Goal: Information Seeking & Learning: Learn about a topic

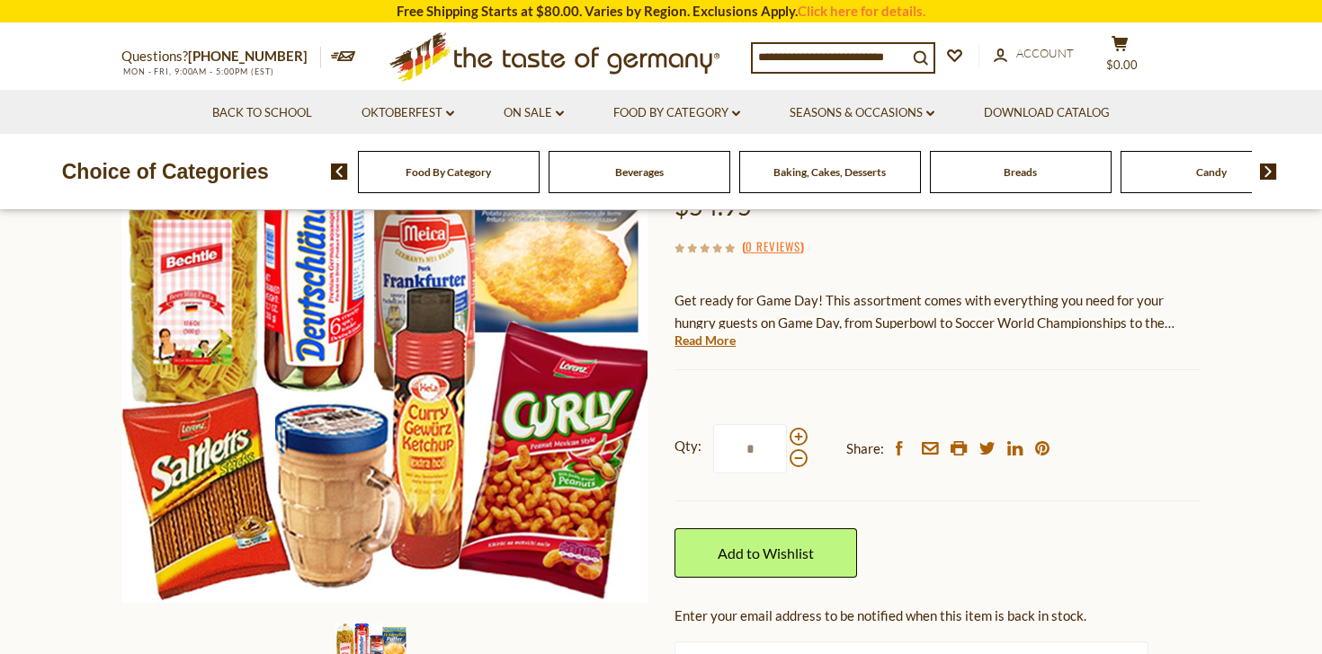
scroll to position [233, 0]
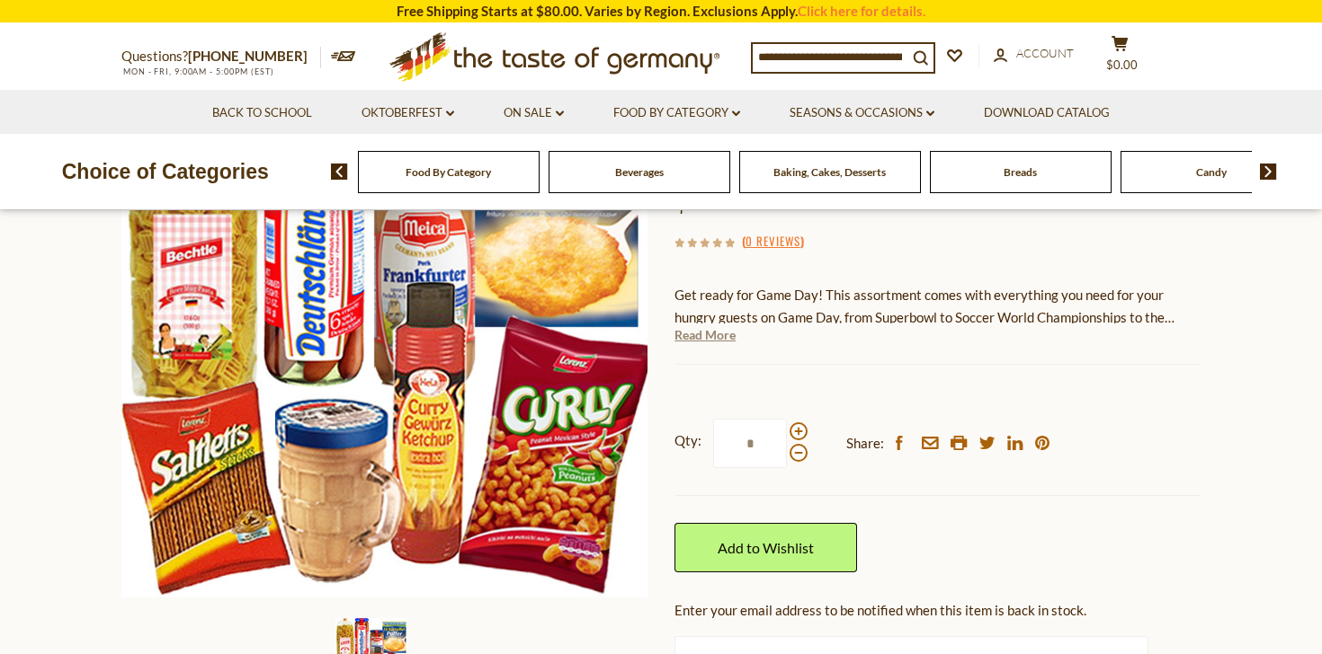
click at [699, 333] on link "Read More" at bounding box center [704, 335] width 61 height 18
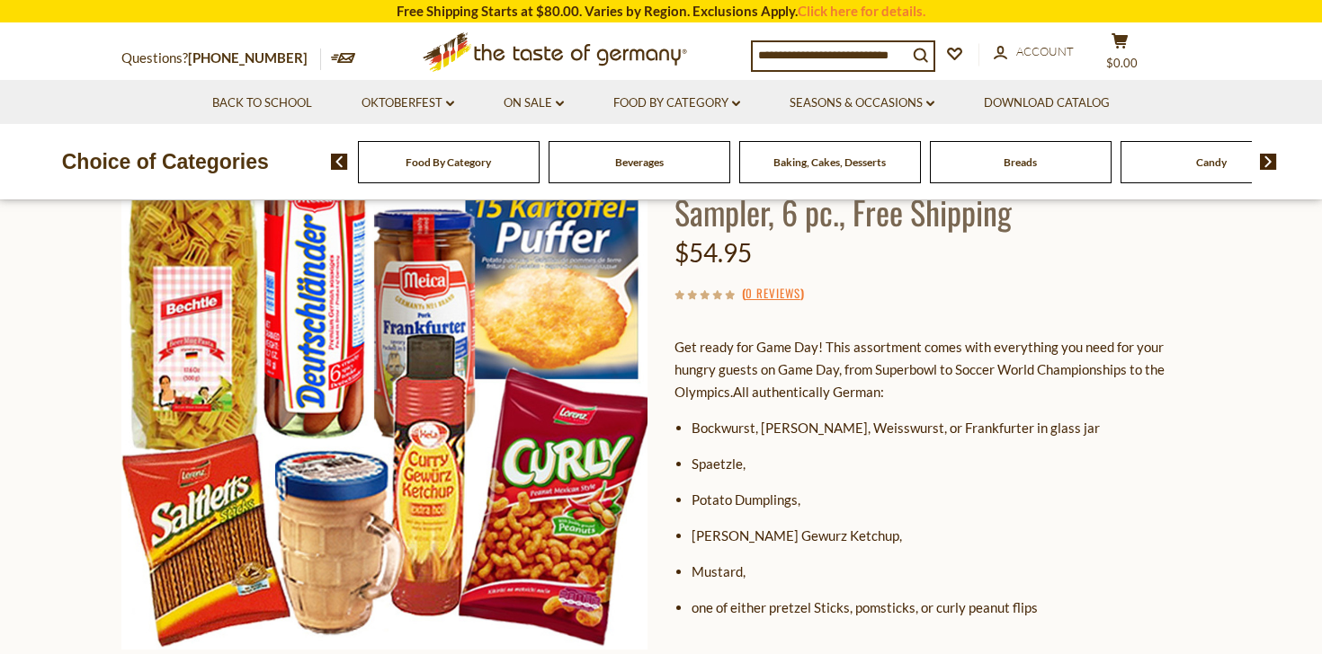
scroll to position [177, 0]
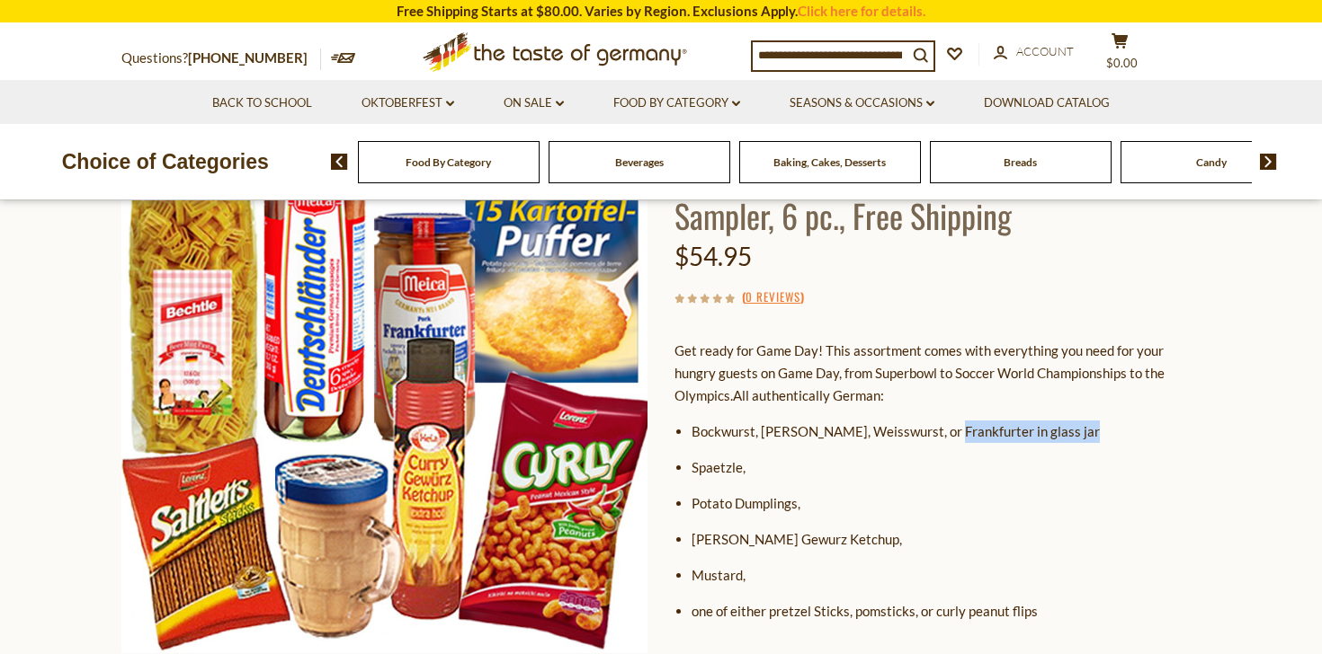
drag, startPoint x: 943, startPoint y: 426, endPoint x: 1079, endPoint y: 435, distance: 136.0
click at [1079, 435] on li "Bockwurst, [PERSON_NAME], Weisswurst, or Frankfurter in glass jar" at bounding box center [945, 432] width 509 height 22
copy li "Frankfurter in glass jar"
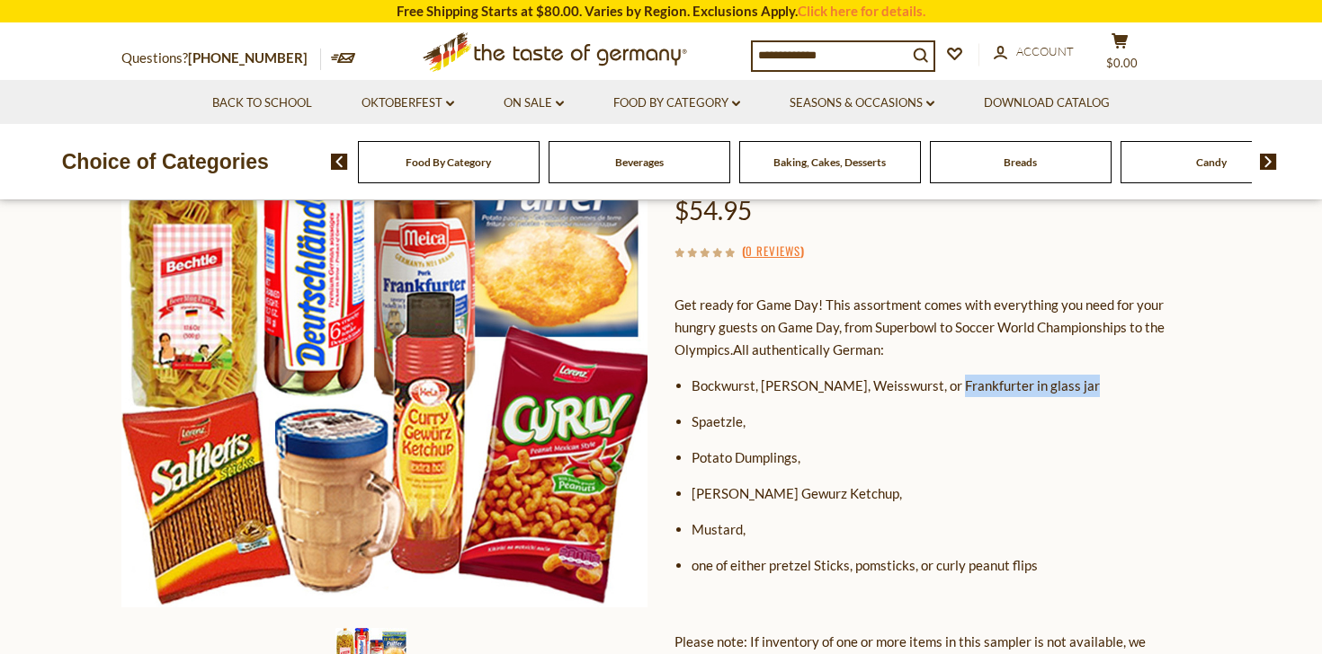
scroll to position [245, 0]
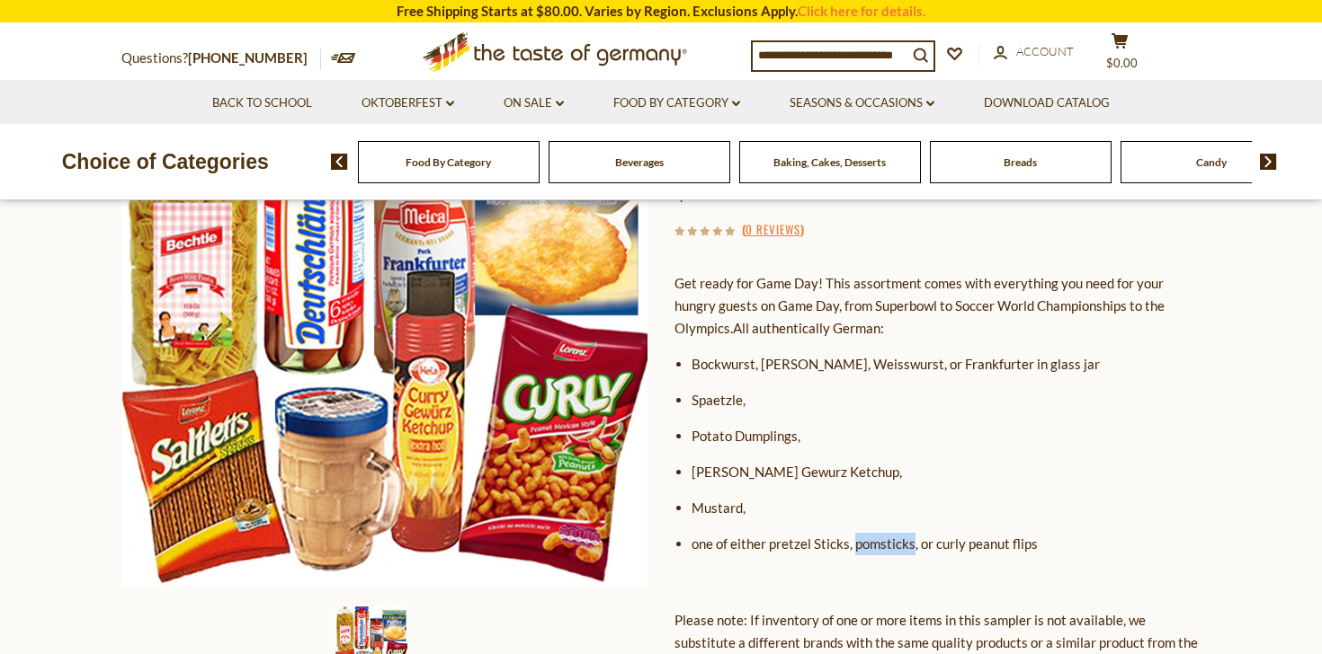
drag, startPoint x: 856, startPoint y: 547, endPoint x: 912, endPoint y: 546, distance: 55.7
click at [912, 546] on li "one of either pretzel Sticks, pomsticks, or curly peanut flips" at bounding box center [945, 544] width 509 height 22
copy li "pomsticks"
drag, startPoint x: 933, startPoint y: 542, endPoint x: 1044, endPoint y: 542, distance: 110.6
click at [1044, 542] on li "one of either pretzel Sticks, pomsticks, or curly peanut flips" at bounding box center [945, 544] width 509 height 22
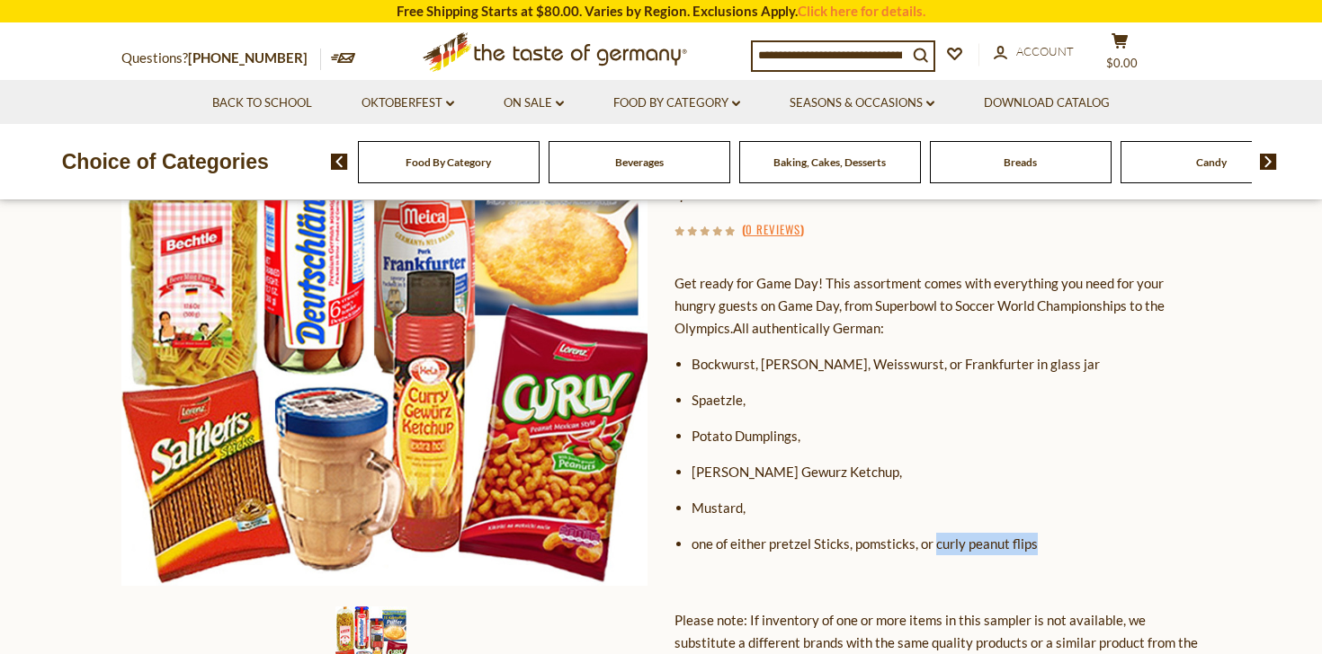
copy li "curly peanut flips"
